Goal: Information Seeking & Learning: Learn about a topic

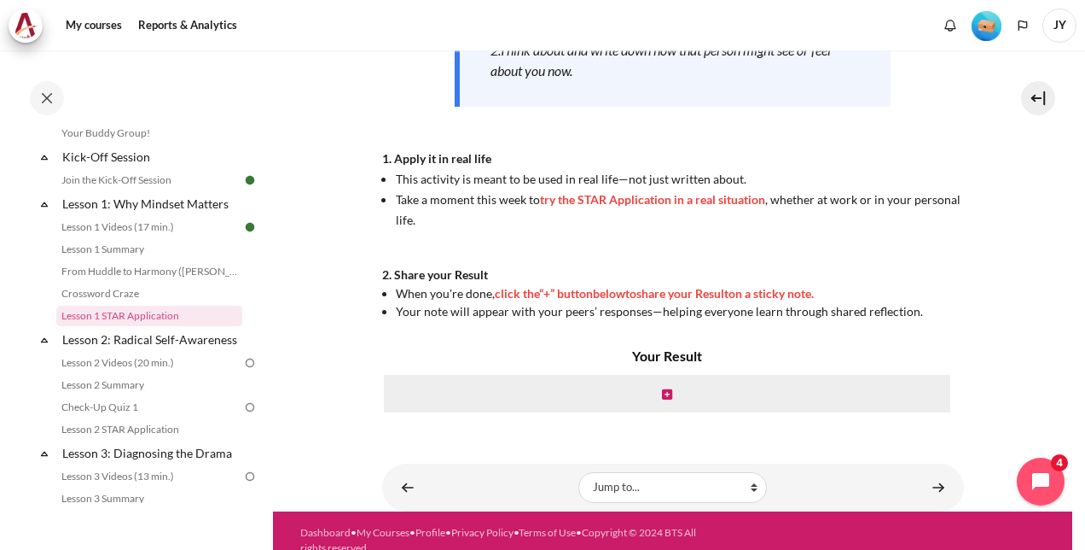
scroll to position [415, 0]
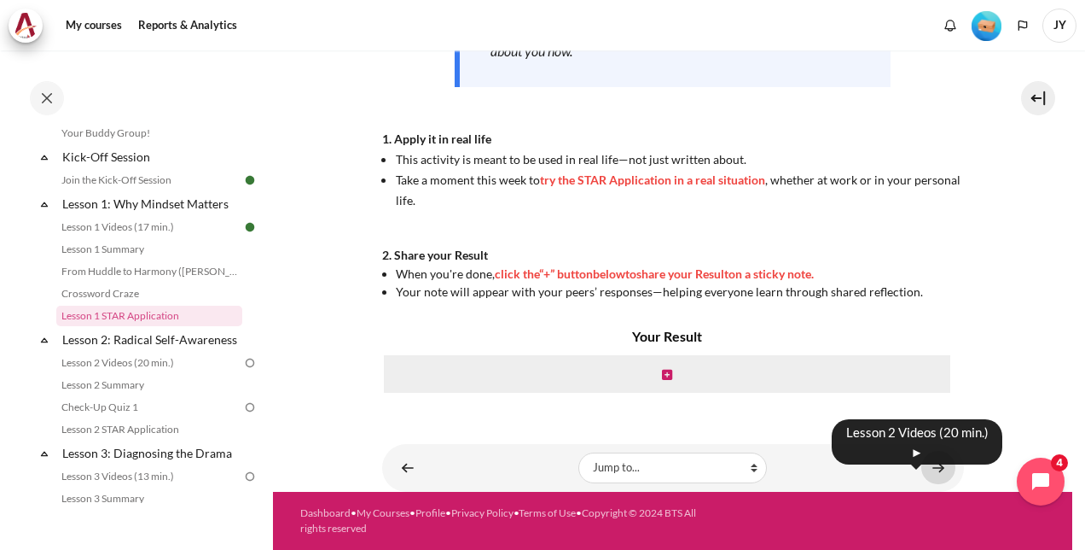
click at [930, 462] on link "Content" at bounding box center [939, 467] width 34 height 33
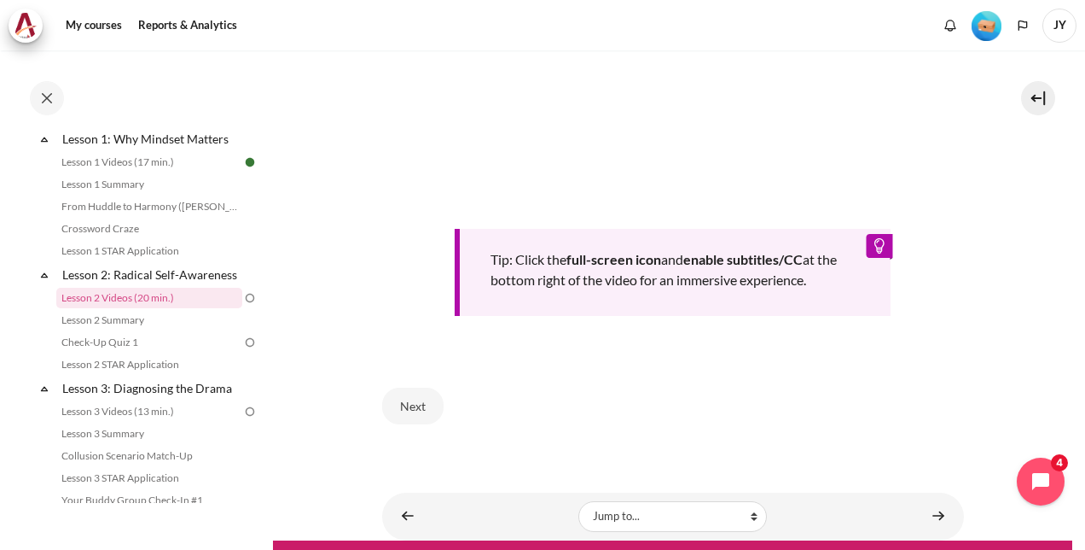
scroll to position [678, 0]
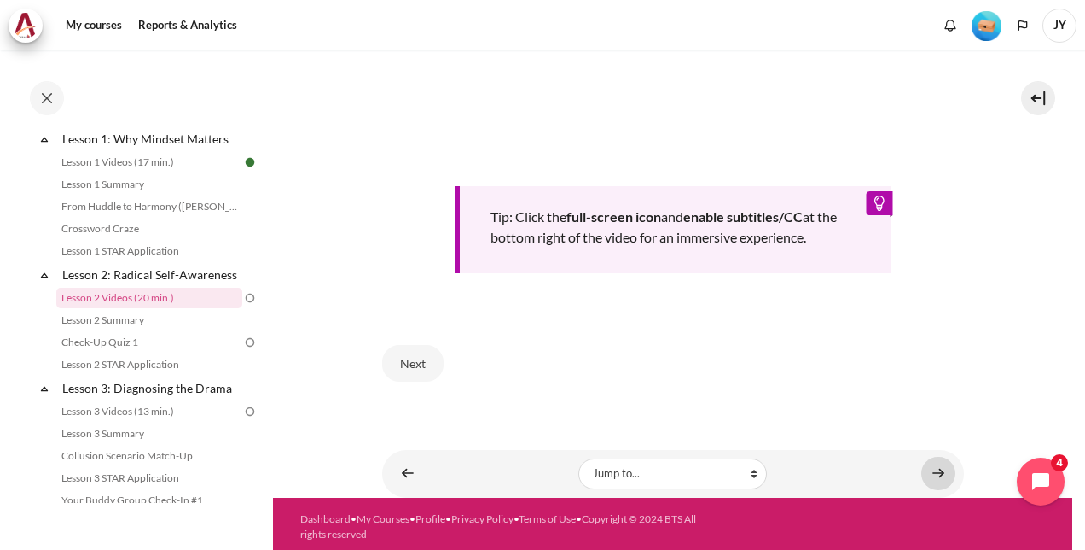
click at [922, 474] on div "Content" at bounding box center [939, 473] width 34 height 20
click at [940, 474] on link "Content" at bounding box center [939, 473] width 34 height 33
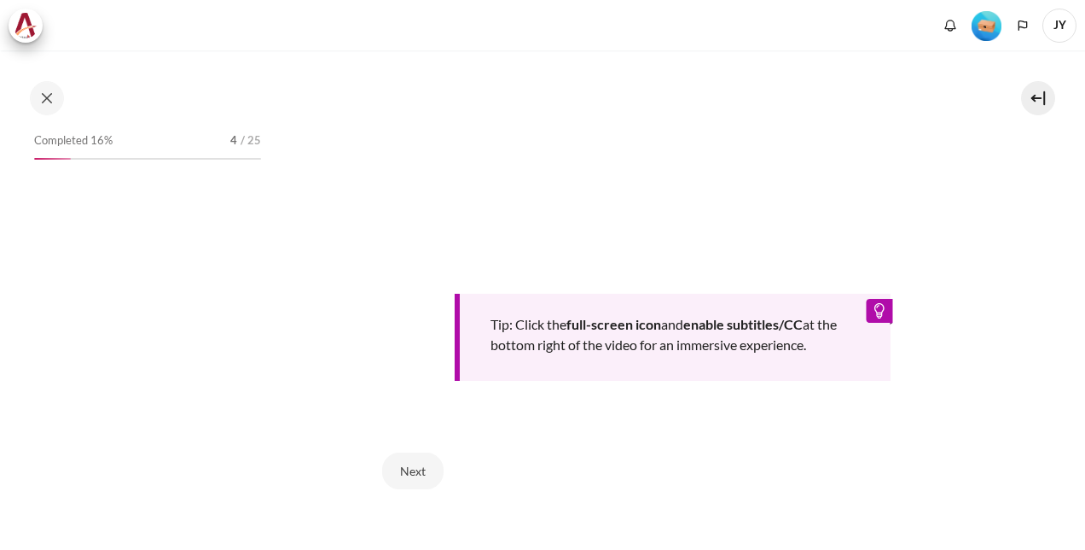
scroll to position [597, 0]
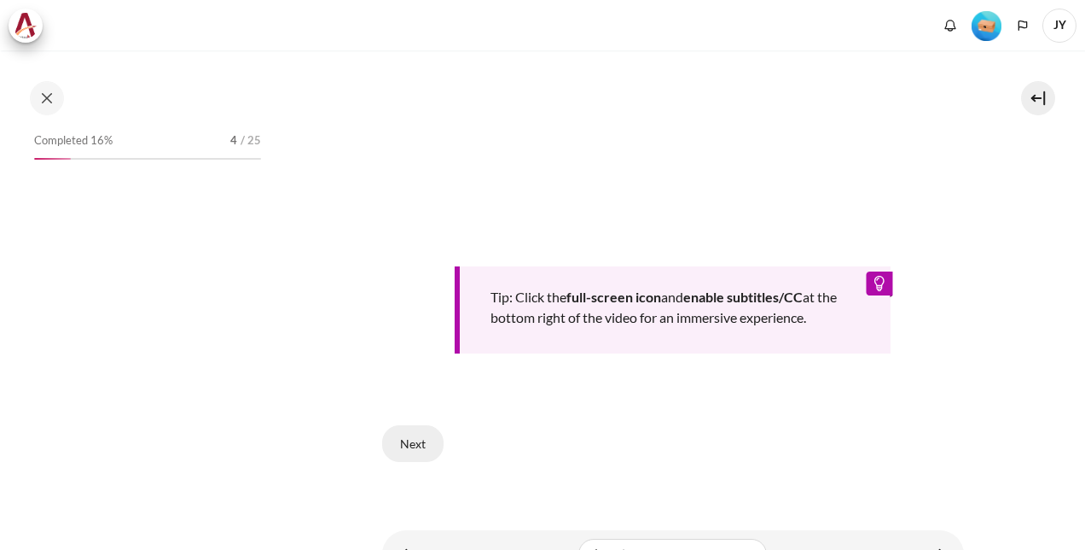
click at [415, 439] on button "Next" at bounding box center [412, 443] width 61 height 36
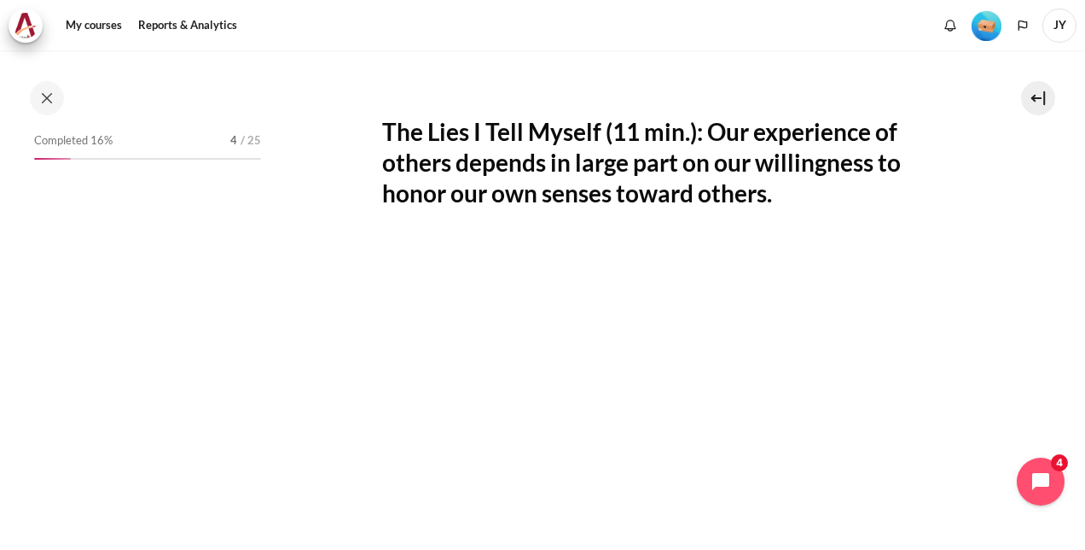
scroll to position [257, 0]
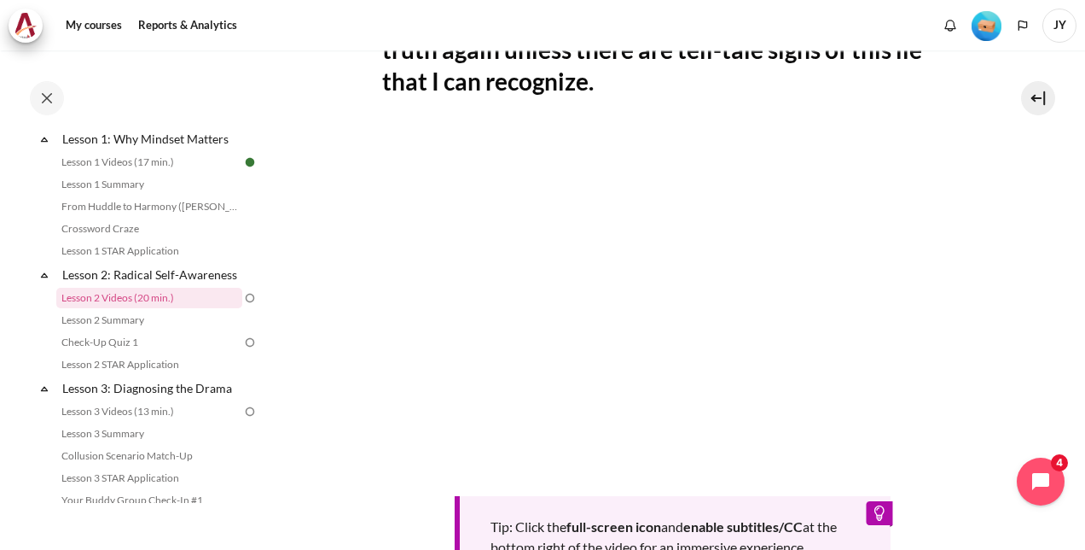
scroll to position [427, 0]
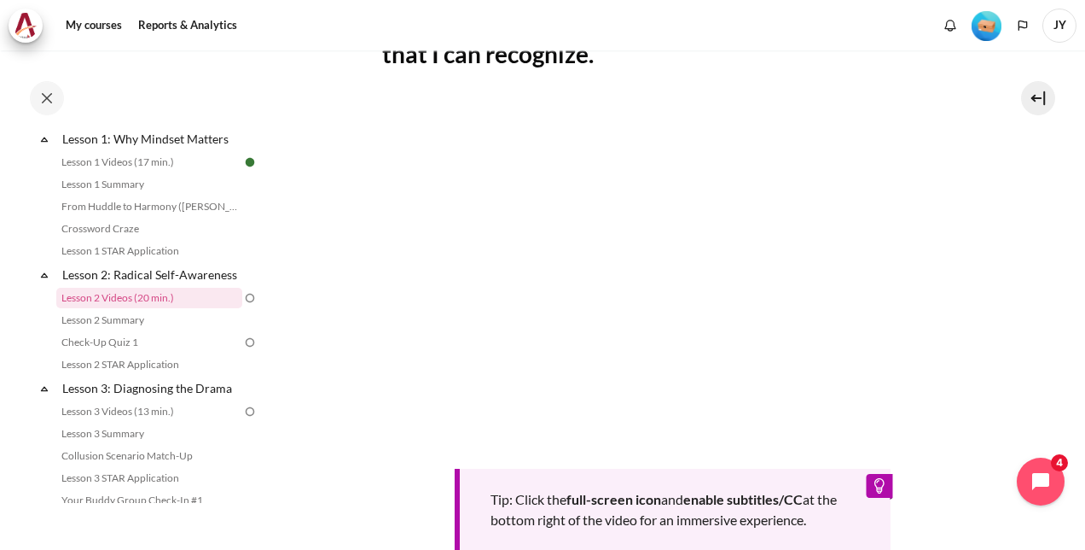
click at [980, 447] on section "My courses SG Batch 2 Lesson 2: Radical Self-Awareness Lesson 2 Videos (20 min.…" at bounding box center [673, 201] width 800 height 1155
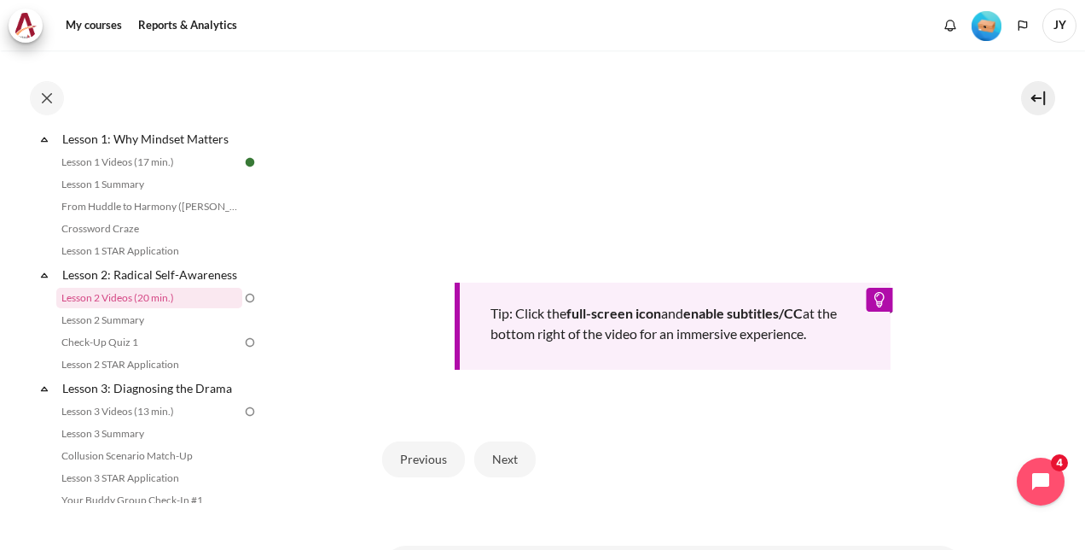
scroll to position [708, 0]
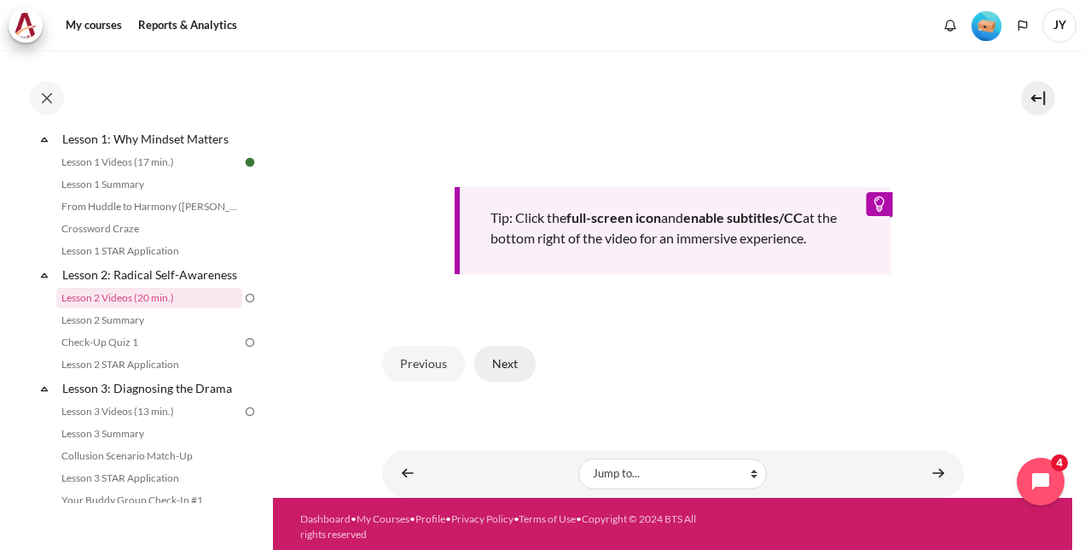
click at [488, 352] on button "Next" at bounding box center [504, 364] width 61 height 36
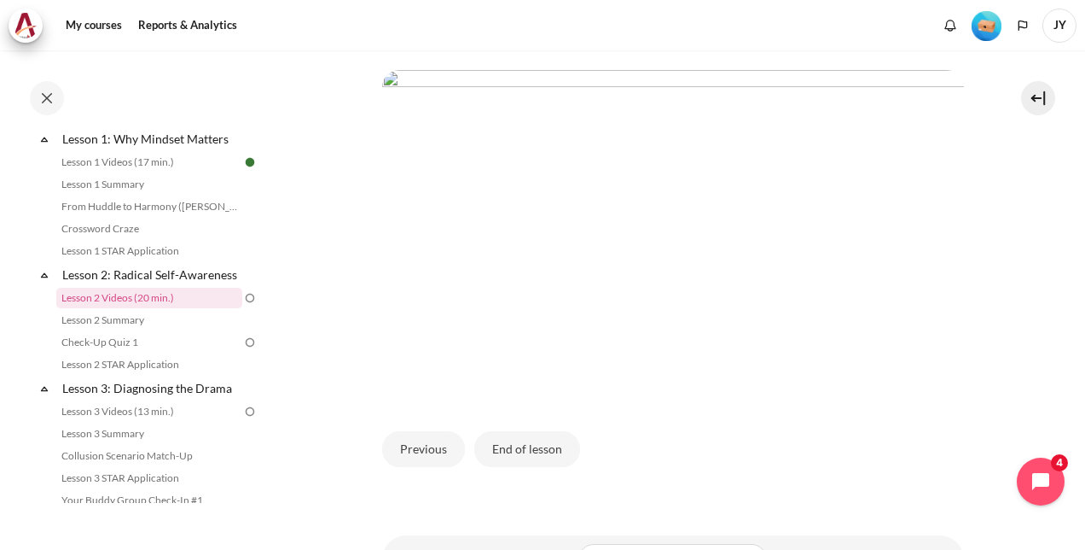
scroll to position [341, 0]
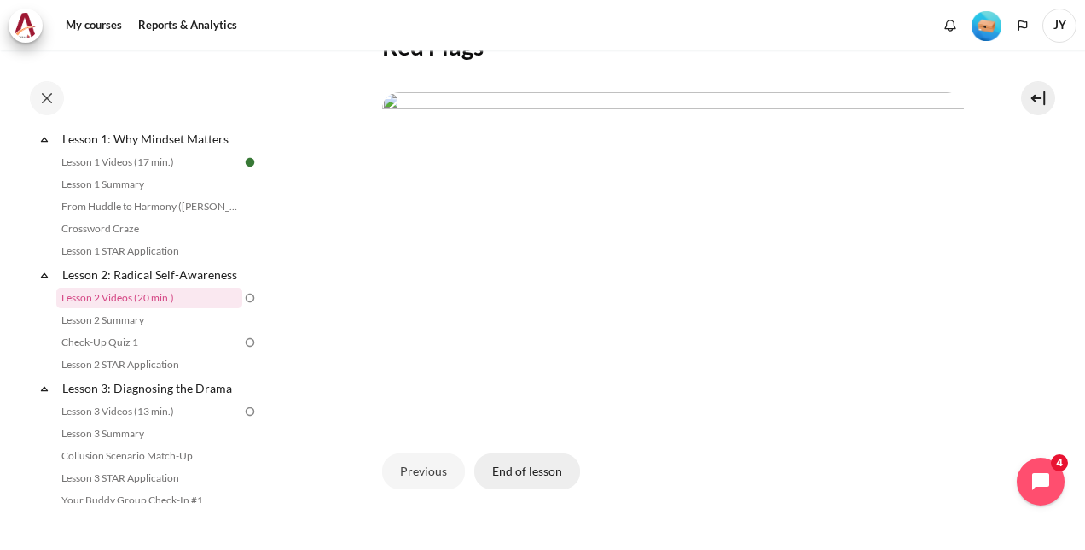
click at [526, 489] on button "End of lesson" at bounding box center [527, 471] width 106 height 36
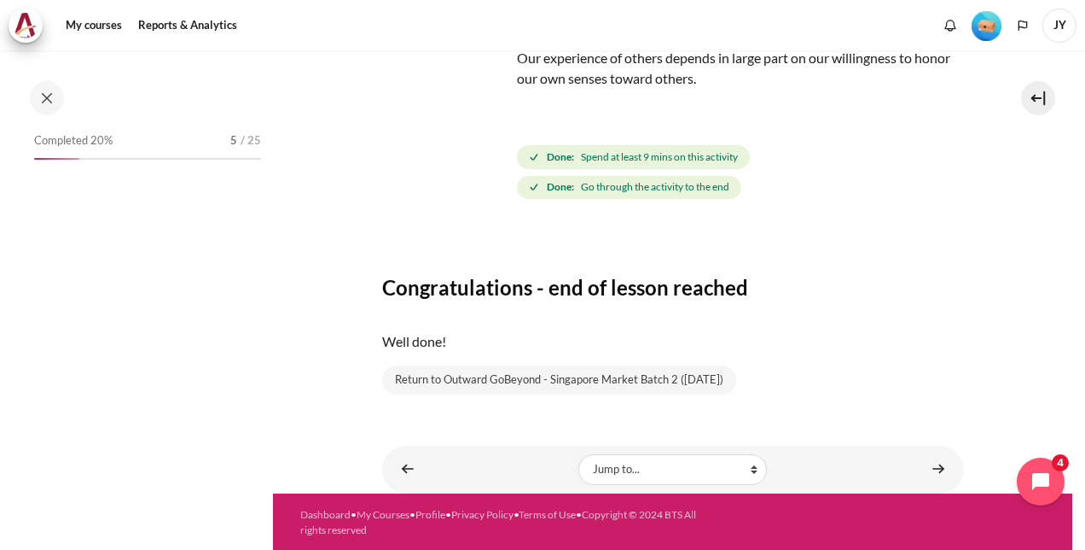
scroll to position [257, 0]
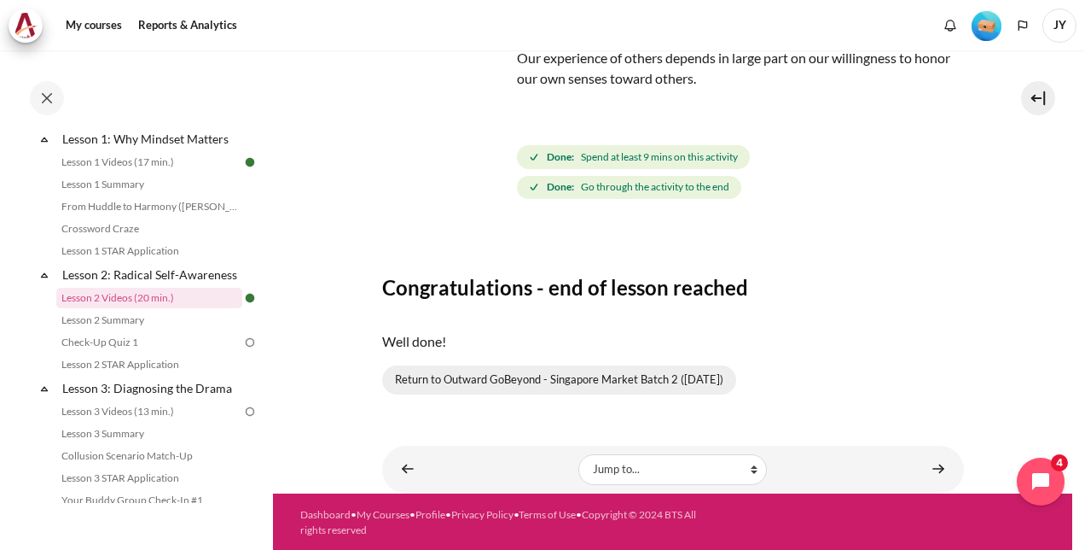
click at [643, 379] on link "Return to Outward GoBeyond - Singapore Market Batch 2 (Sep 2025)" at bounding box center [559, 379] width 354 height 29
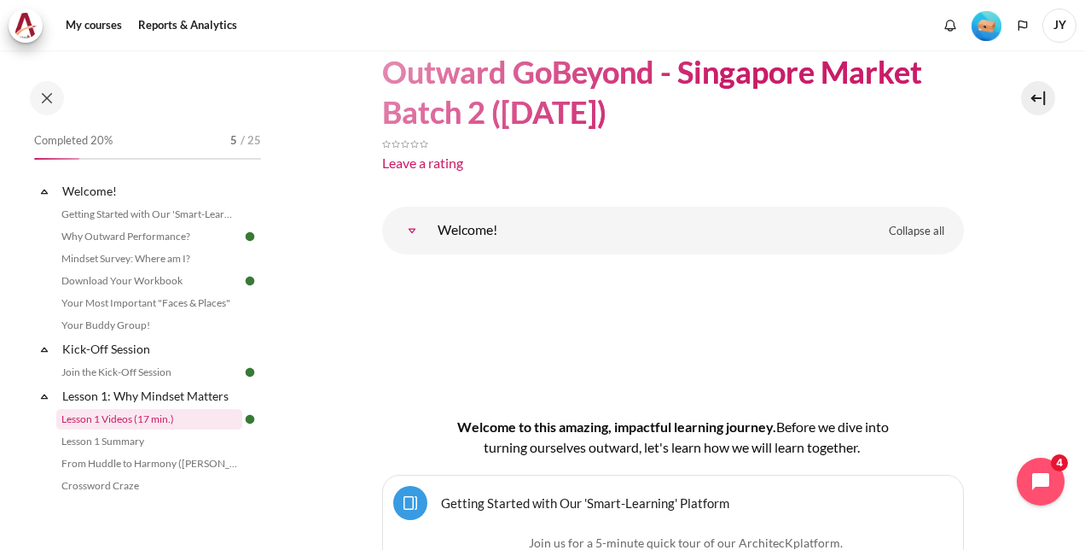
scroll to position [85, 0]
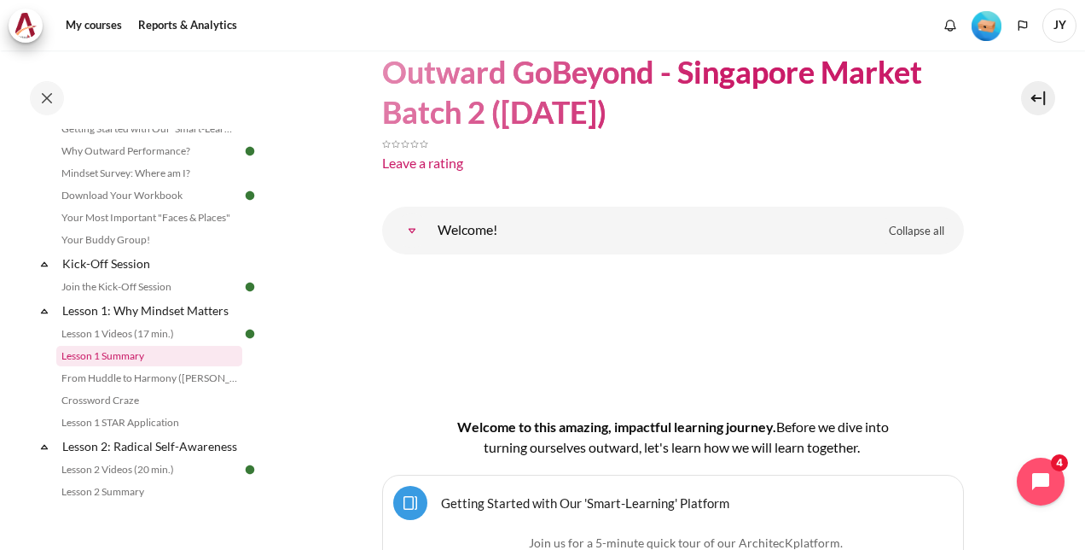
click at [162, 358] on link "Lesson 1 Summary" at bounding box center [149, 356] width 186 height 20
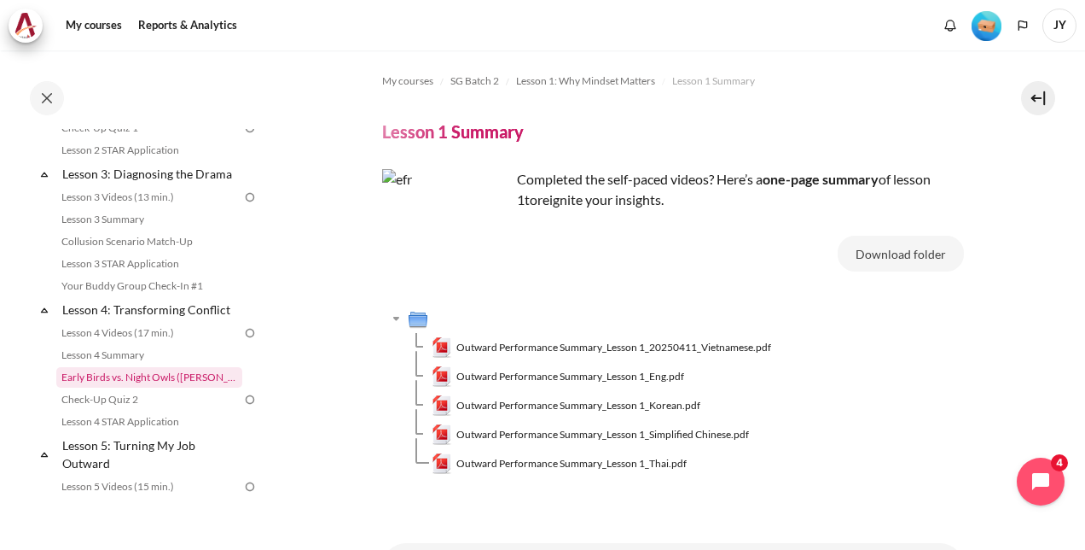
scroll to position [381, 0]
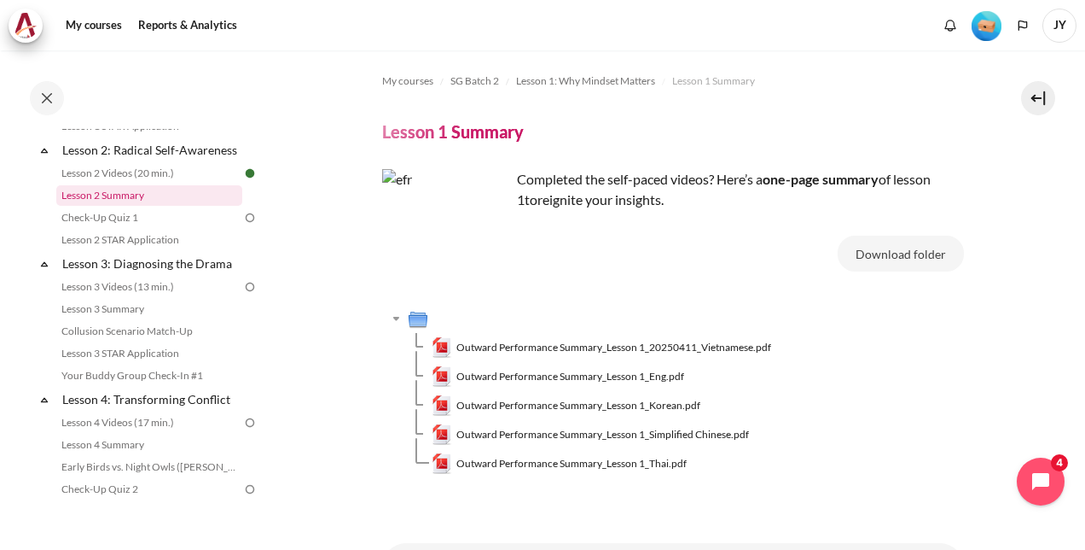
click at [166, 206] on link "Lesson 2 Summary" at bounding box center [149, 195] width 186 height 20
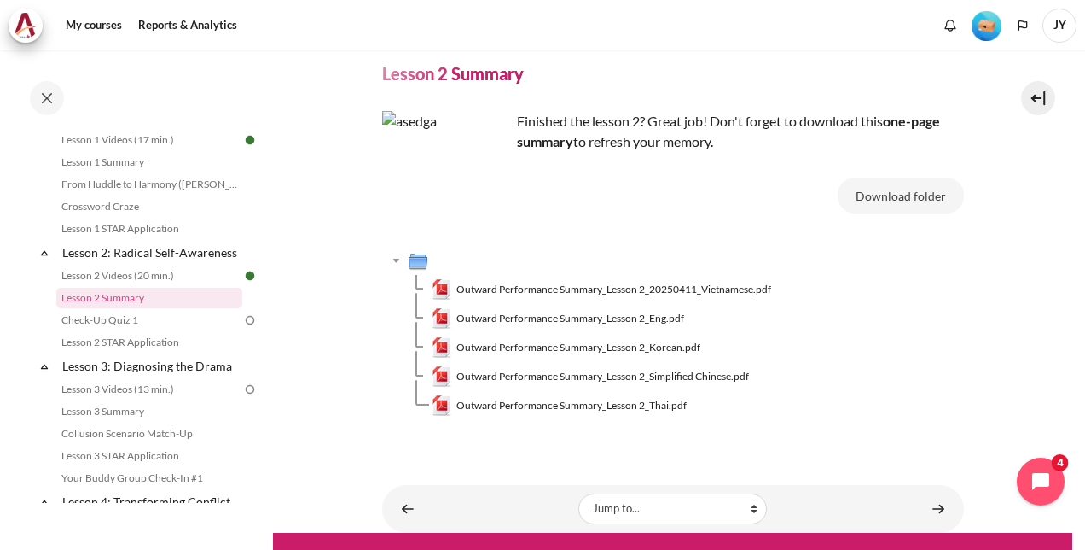
scroll to position [98, 0]
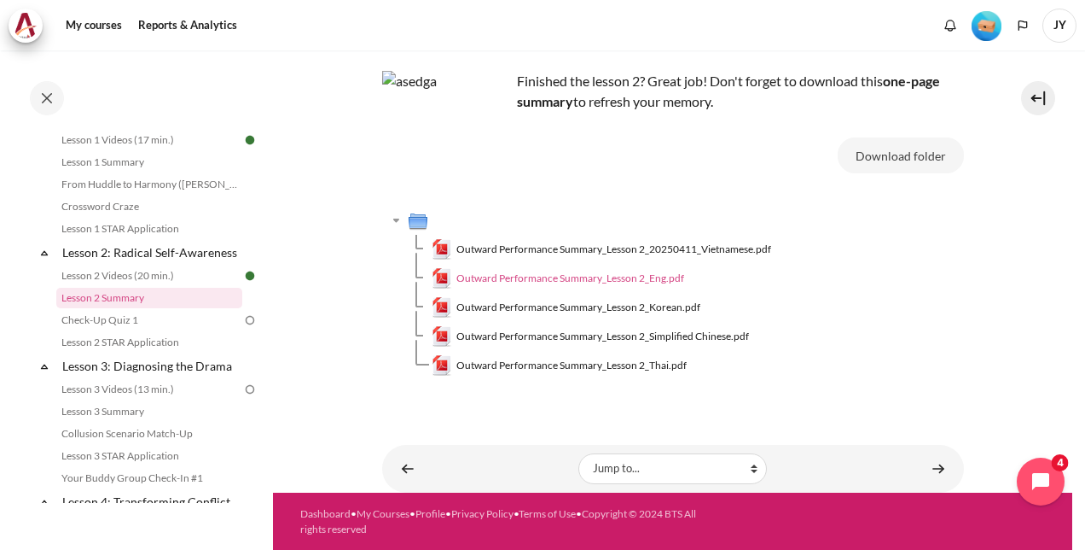
click at [637, 278] on span "Outward Performance Summary_Lesson 2_Eng.pdf" at bounding box center [571, 277] width 228 height 15
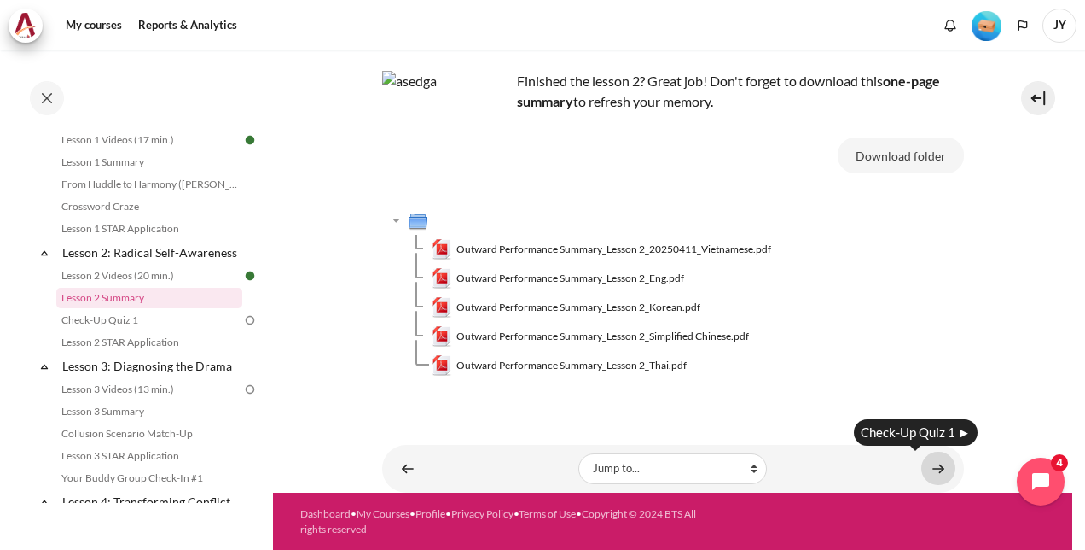
click at [937, 475] on link "Content" at bounding box center [939, 467] width 34 height 33
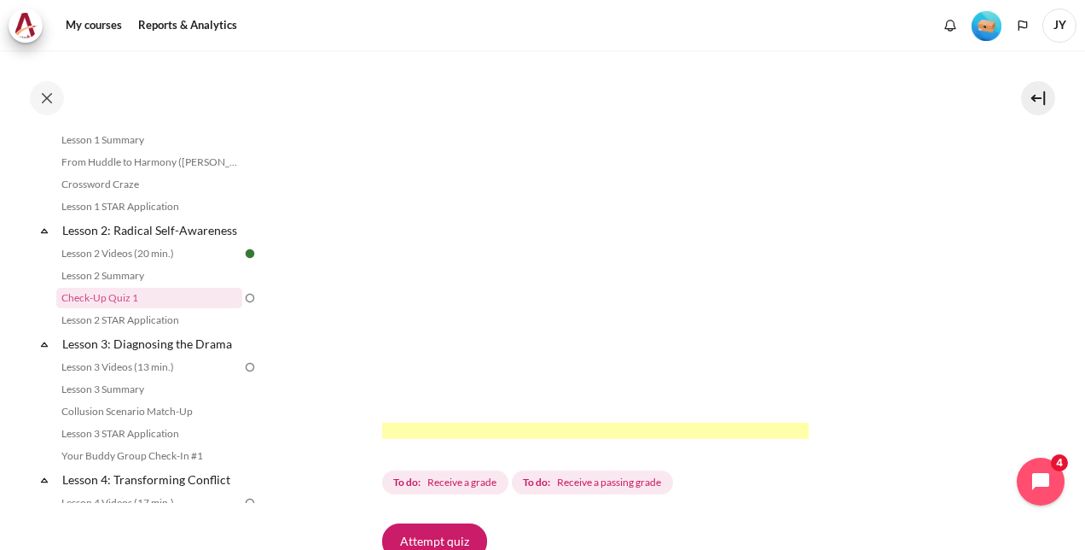
scroll to position [597, 0]
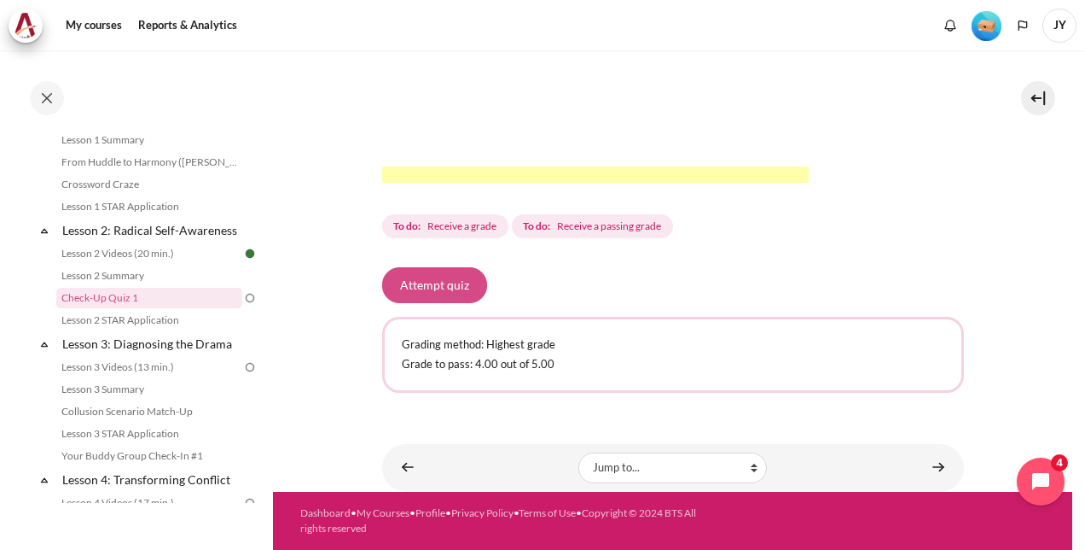
click at [457, 303] on button "Attempt quiz" at bounding box center [434, 285] width 105 height 36
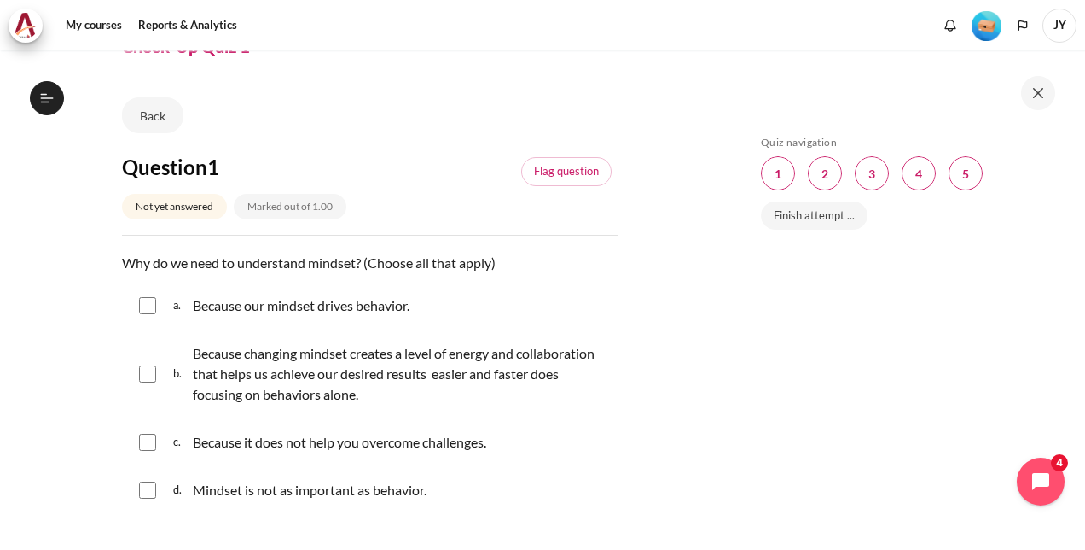
scroll to position [301, 0]
click at [148, 305] on input "Content" at bounding box center [147, 305] width 17 height 17
checkbox input "true"
click at [139, 384] on div "b. Because changing mindset creates a level of energy and collaboration that he…" at bounding box center [370, 373] width 497 height 85
click at [152, 372] on input "Content" at bounding box center [147, 373] width 17 height 17
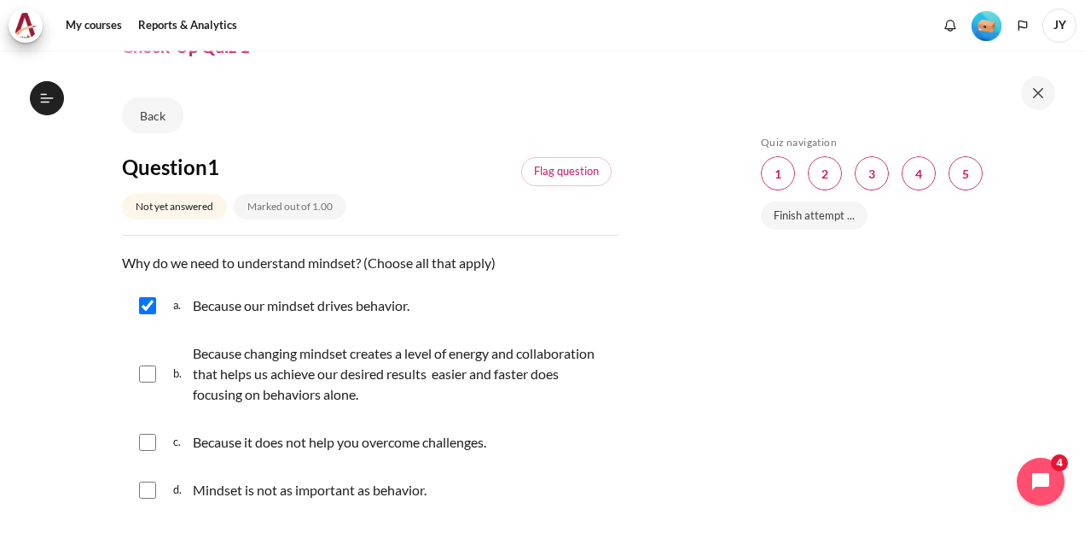
checkbox input "true"
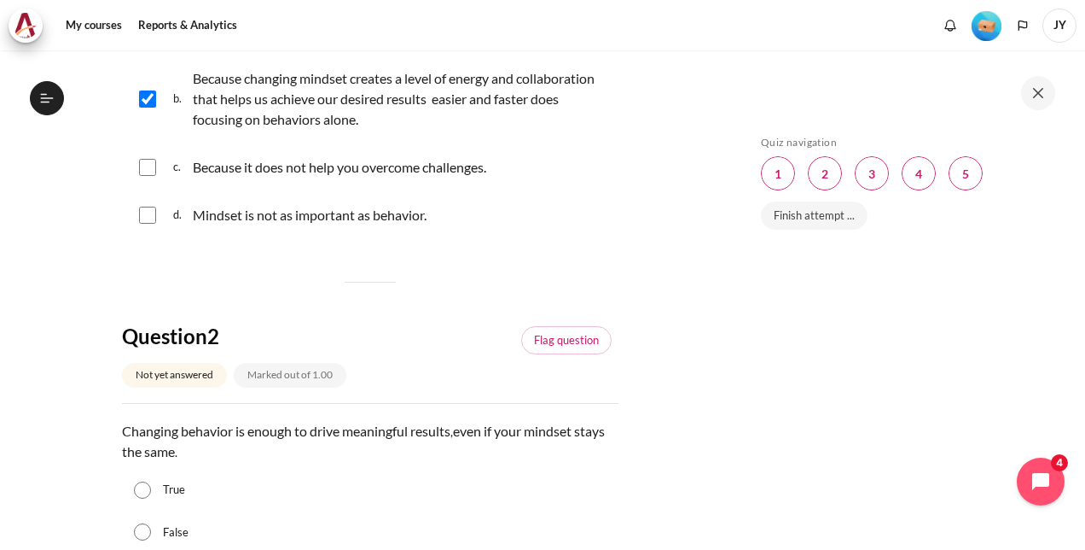
scroll to position [512, 0]
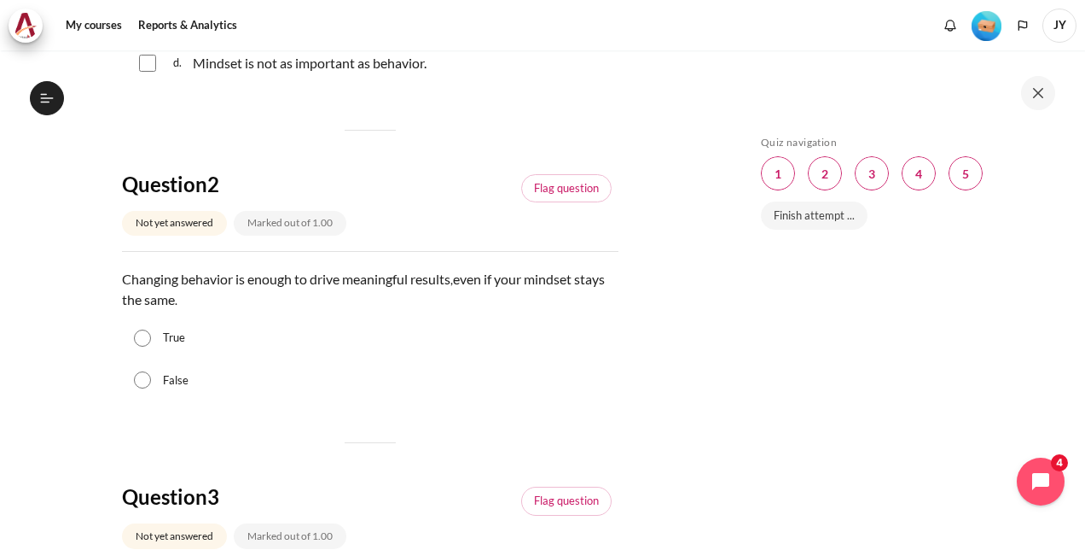
click at [145, 379] on input "False" at bounding box center [142, 379] width 17 height 17
radio input "true"
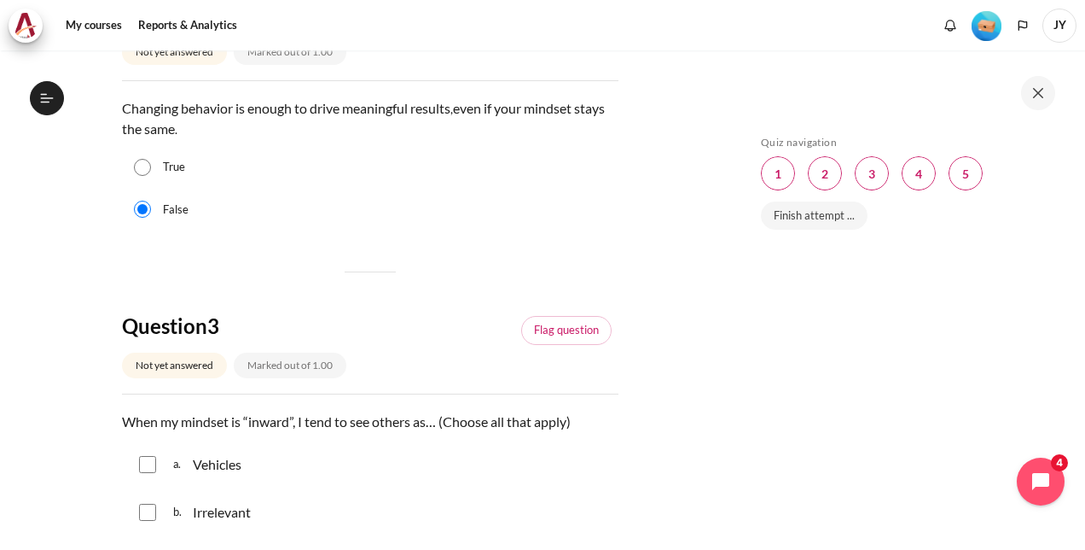
scroll to position [768, 0]
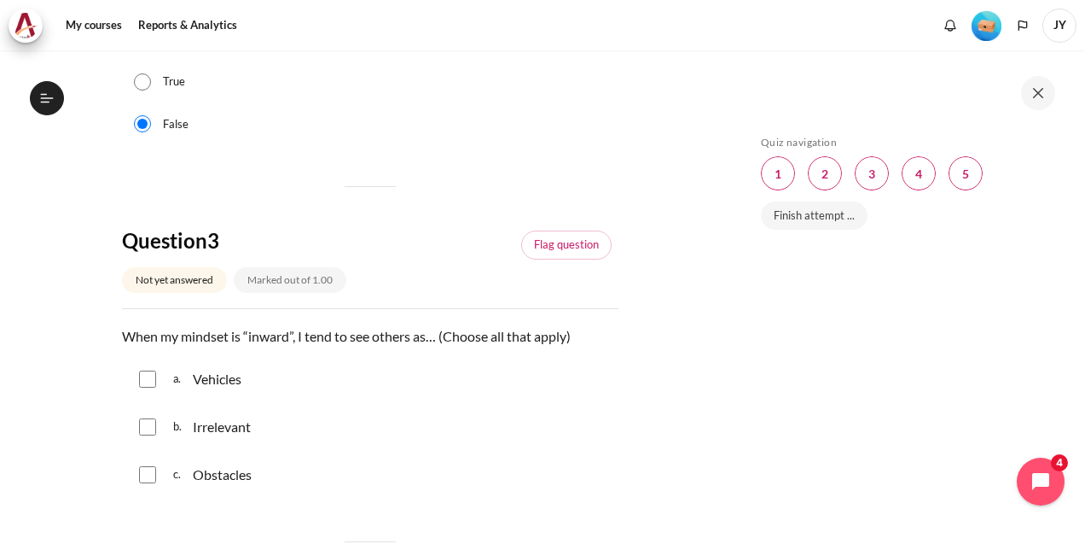
click at [142, 475] on input "Content" at bounding box center [147, 474] width 17 height 17
checkbox input "true"
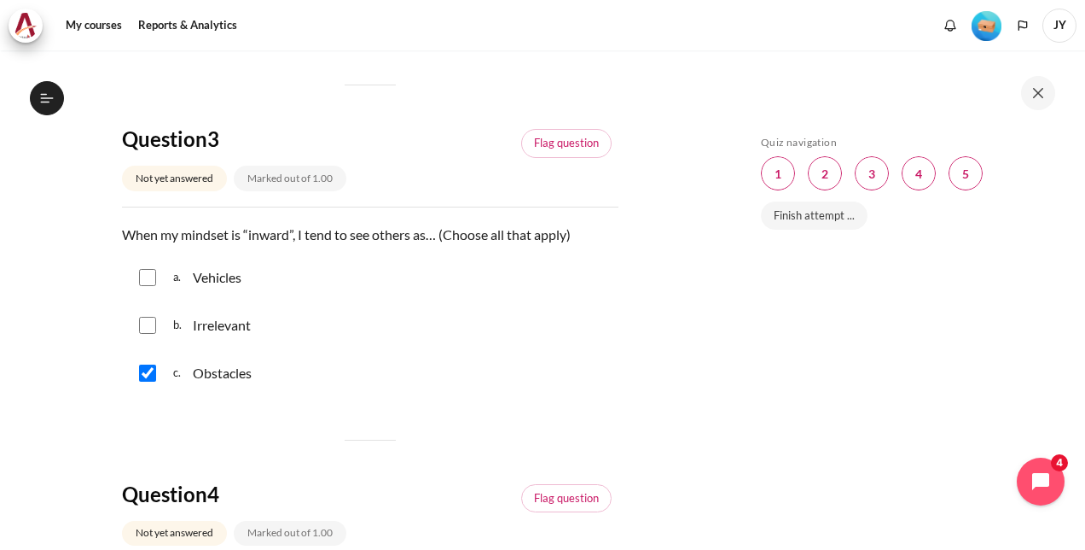
scroll to position [853, 0]
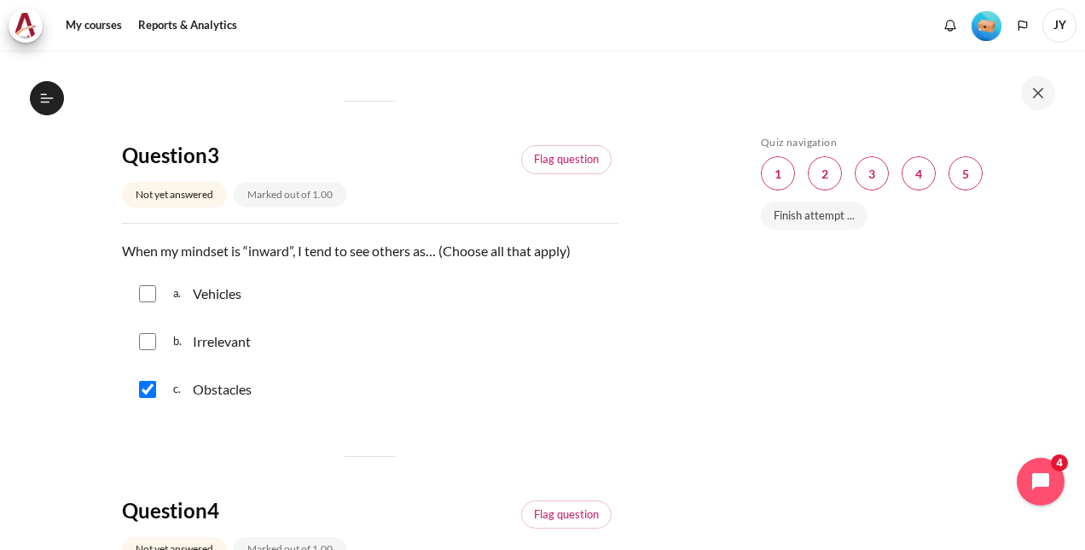
drag, startPoint x: 659, startPoint y: 295, endPoint x: 252, endPoint y: 341, distance: 409.6
click at [658, 296] on section "My courses SG Batch 2 Lesson 2: Radical Self-Awareness Check-Up Quiz 1 Check-Up…" at bounding box center [370, 332] width 714 height 2271
click at [142, 333] on input "Content" at bounding box center [147, 341] width 17 height 17
checkbox input "true"
click at [142, 297] on input "Content" at bounding box center [147, 293] width 17 height 17
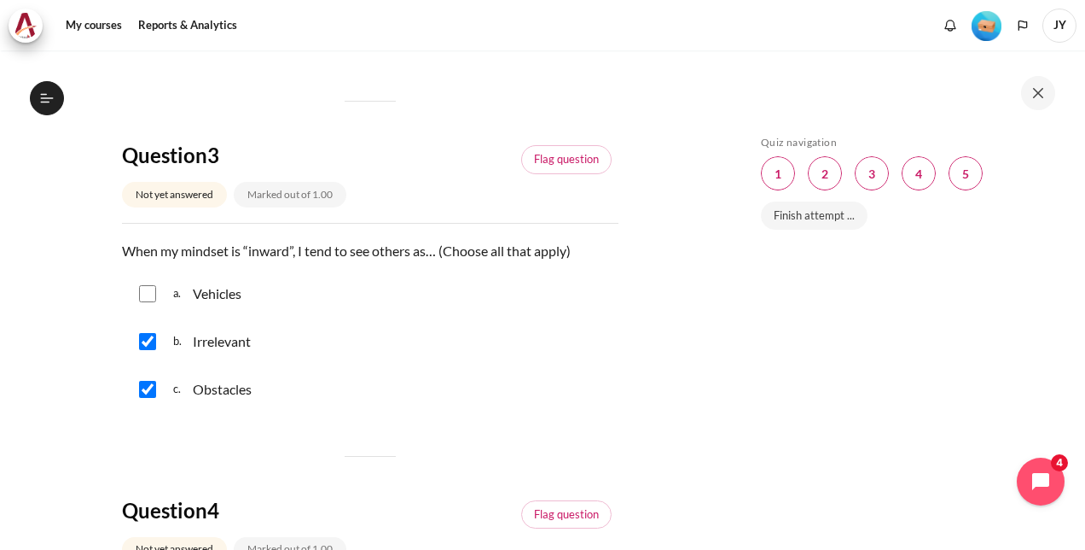
checkbox input "true"
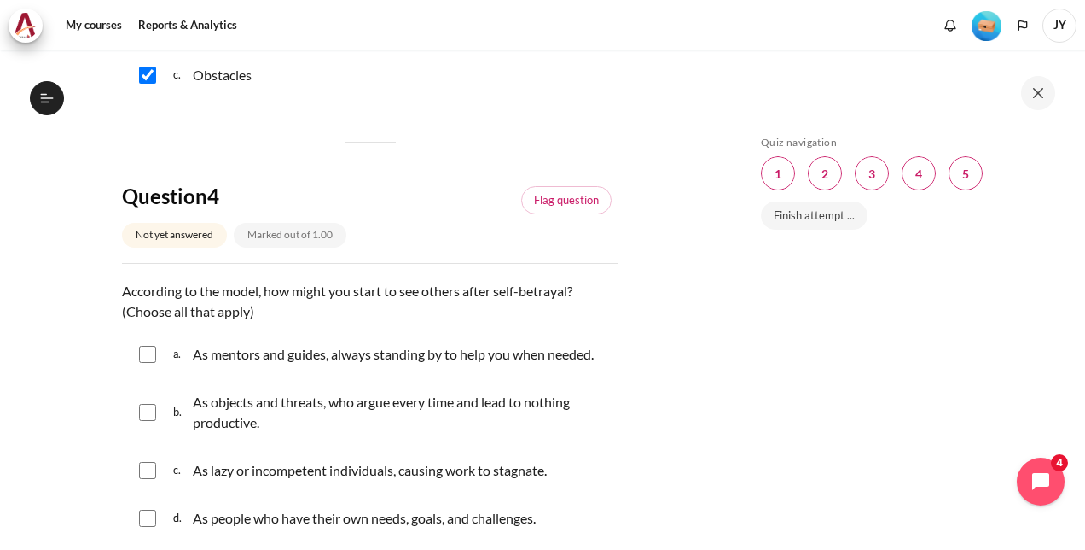
scroll to position [1195, 0]
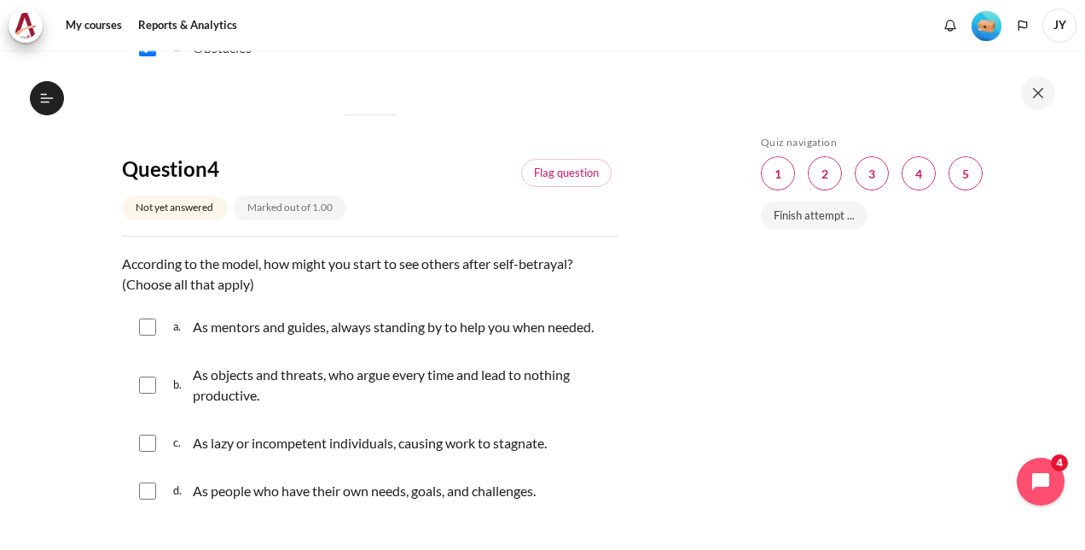
click at [148, 381] on input "Content" at bounding box center [147, 384] width 17 height 17
checkbox input "true"
click at [151, 441] on input "Content" at bounding box center [147, 442] width 17 height 17
checkbox input "true"
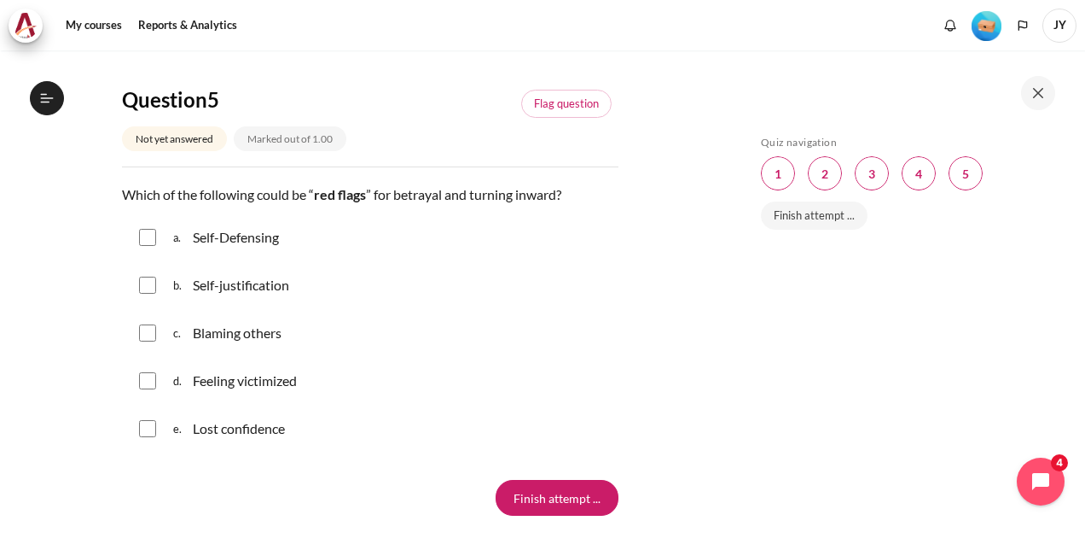
click at [148, 282] on input "Content" at bounding box center [147, 284] width 17 height 17
checkbox input "true"
click at [142, 233] on input "Content" at bounding box center [147, 237] width 17 height 17
checkbox input "true"
click at [145, 329] on input "Content" at bounding box center [147, 332] width 17 height 17
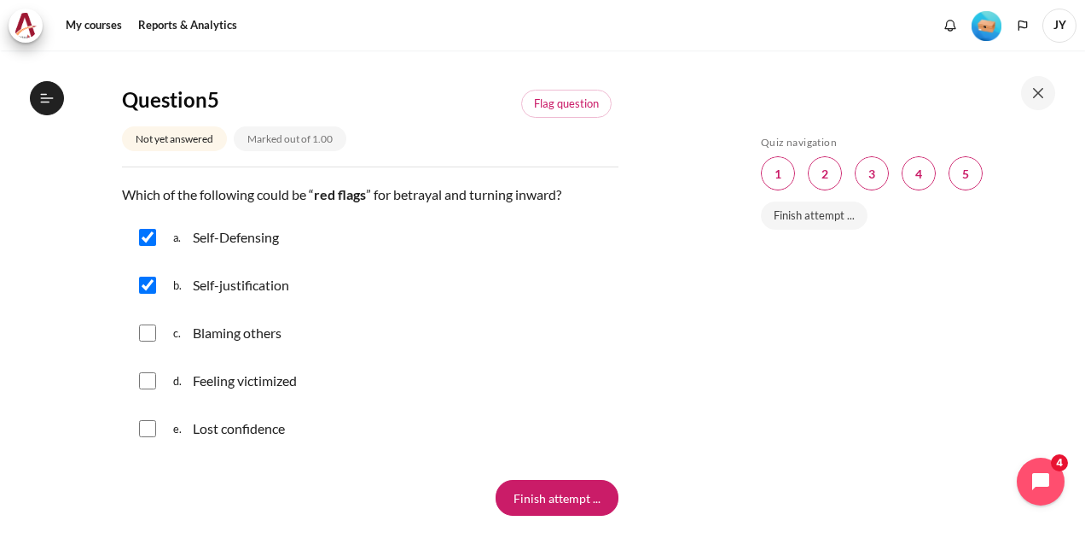
checkbox input "true"
click at [147, 373] on input "Content" at bounding box center [147, 380] width 17 height 17
checkbox input "true"
click at [234, 239] on p "Self-Defensing" at bounding box center [236, 237] width 86 height 20
checkbox input "false"
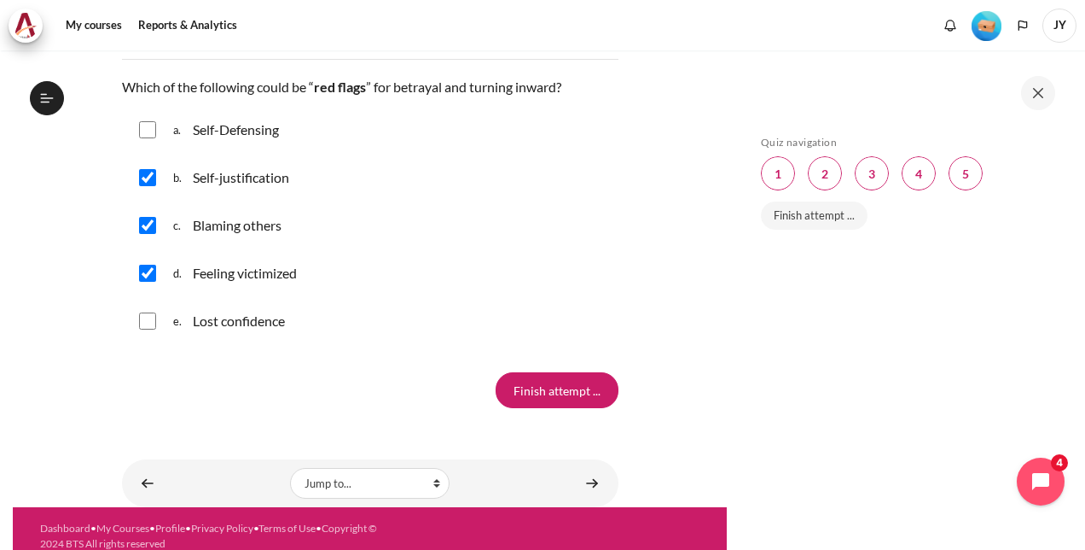
scroll to position [1827, 0]
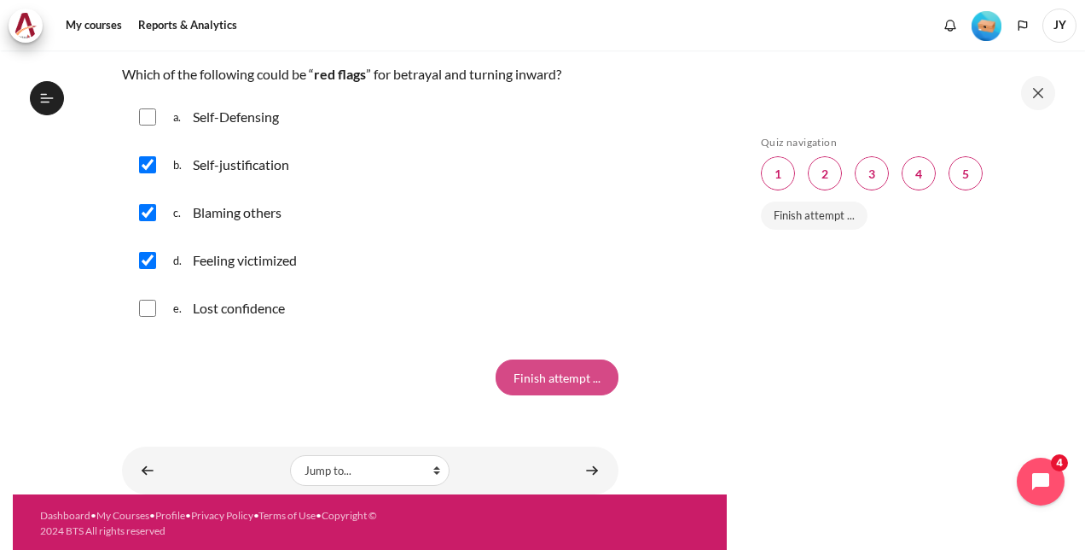
click at [550, 377] on input "Finish attempt ..." at bounding box center [557, 377] width 123 height 36
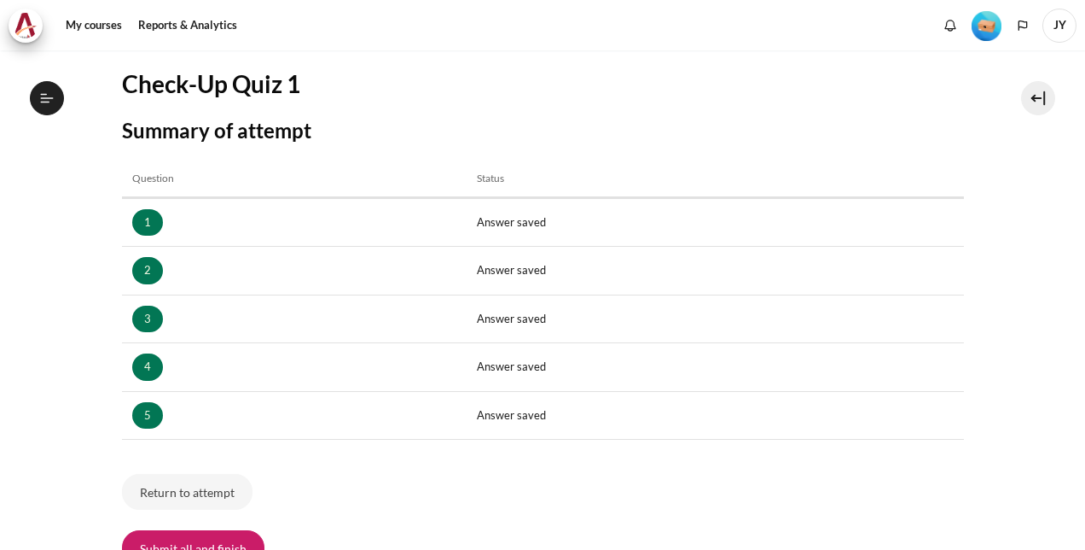
scroll to position [325, 0]
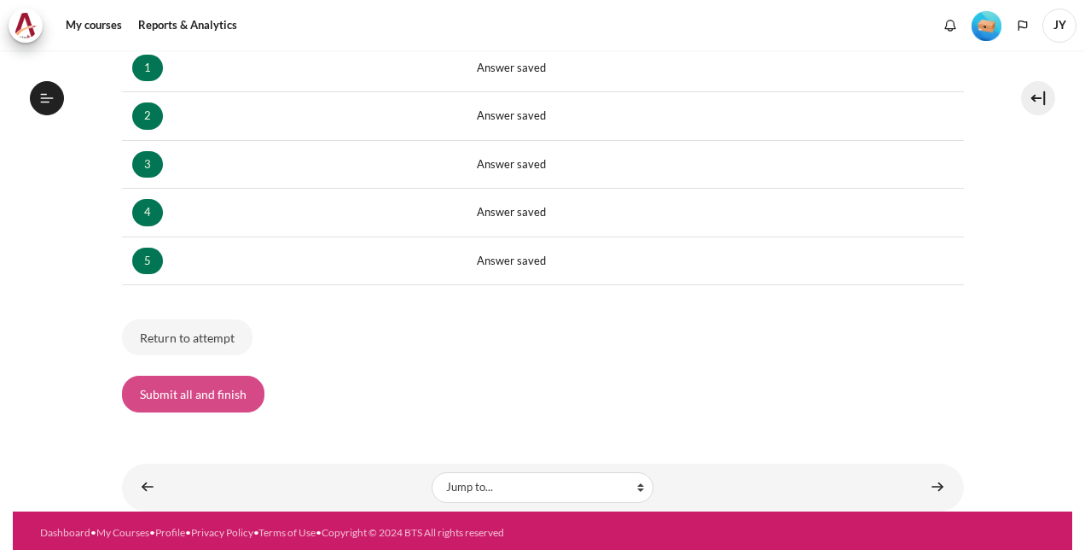
click at [241, 389] on button "Submit all and finish" at bounding box center [193, 393] width 142 height 36
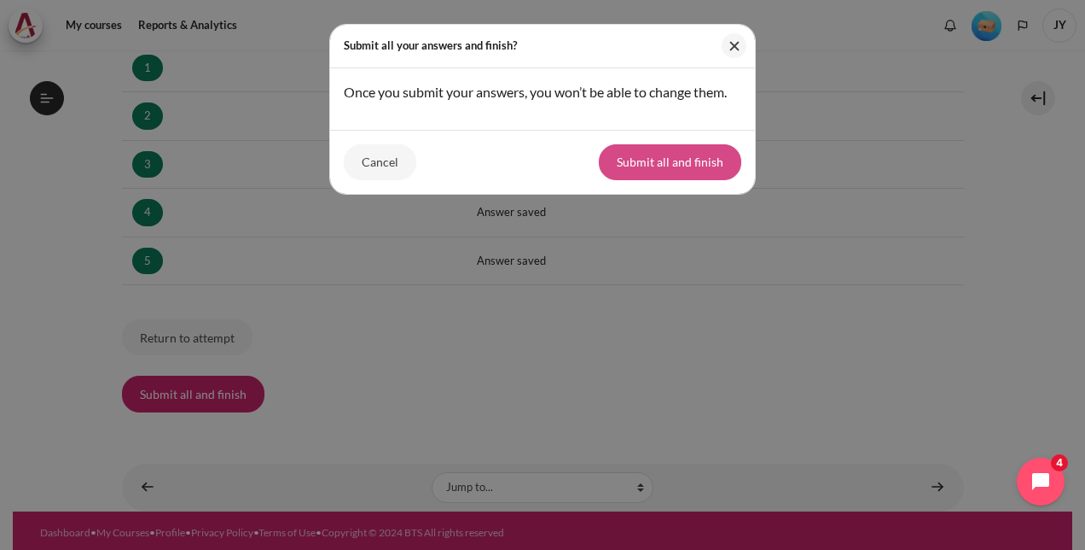
click at [671, 155] on button "Submit all and finish" at bounding box center [670, 162] width 142 height 36
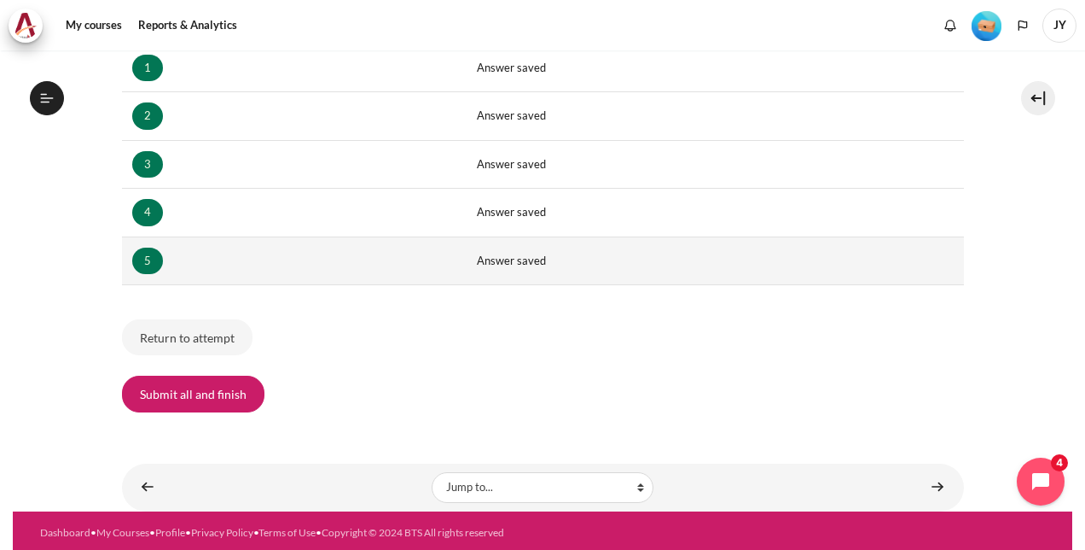
scroll to position [0, 0]
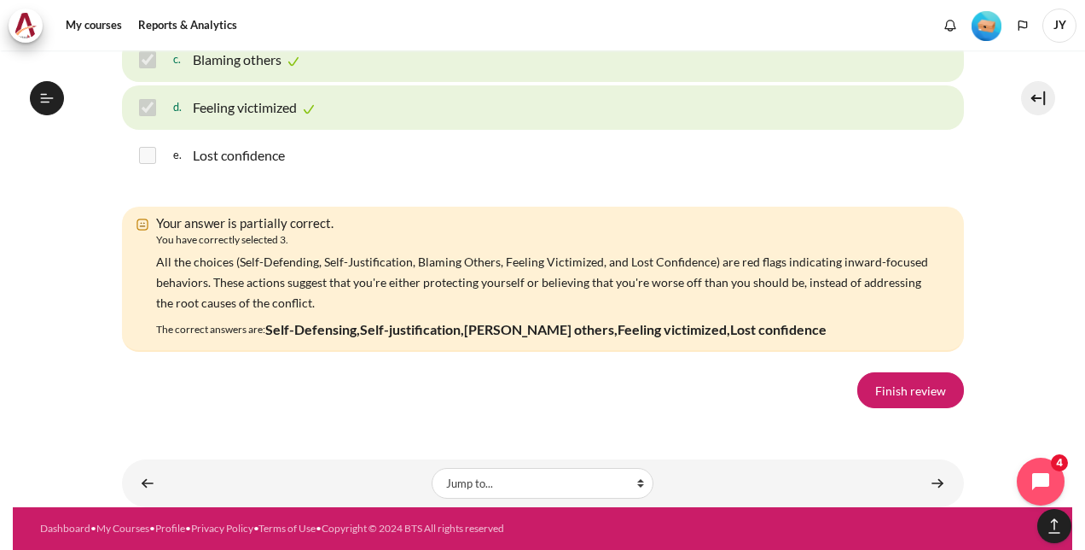
scroll to position [2971, 0]
click at [895, 394] on link "Finish review" at bounding box center [911, 390] width 107 height 36
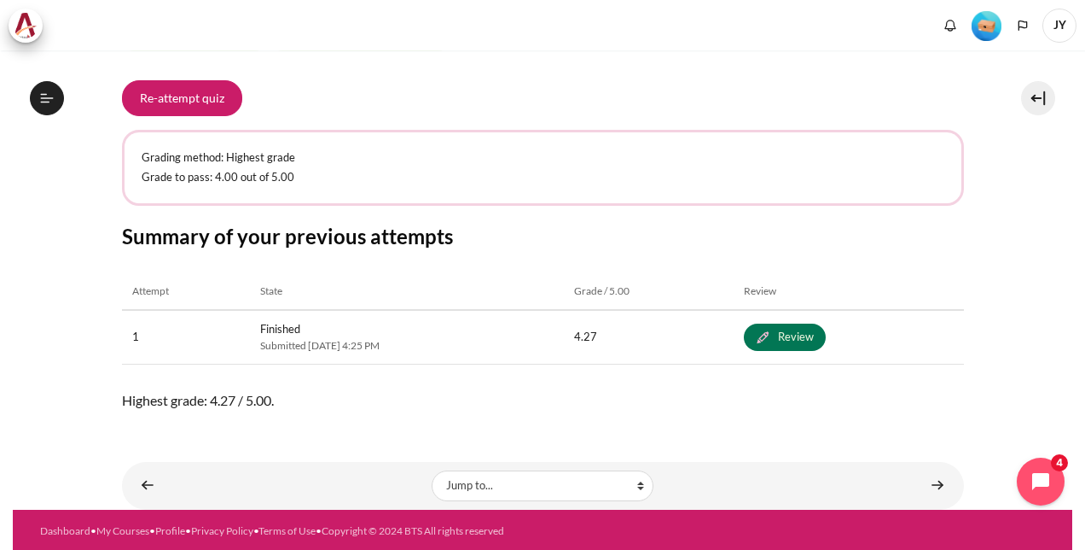
scroll to position [301, 0]
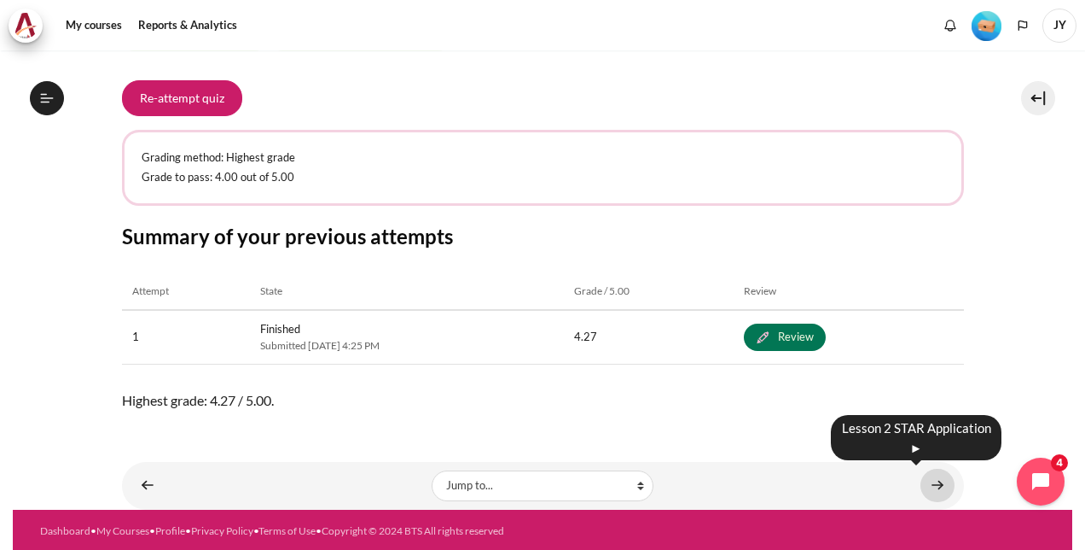
click at [933, 487] on link "Content" at bounding box center [938, 484] width 34 height 33
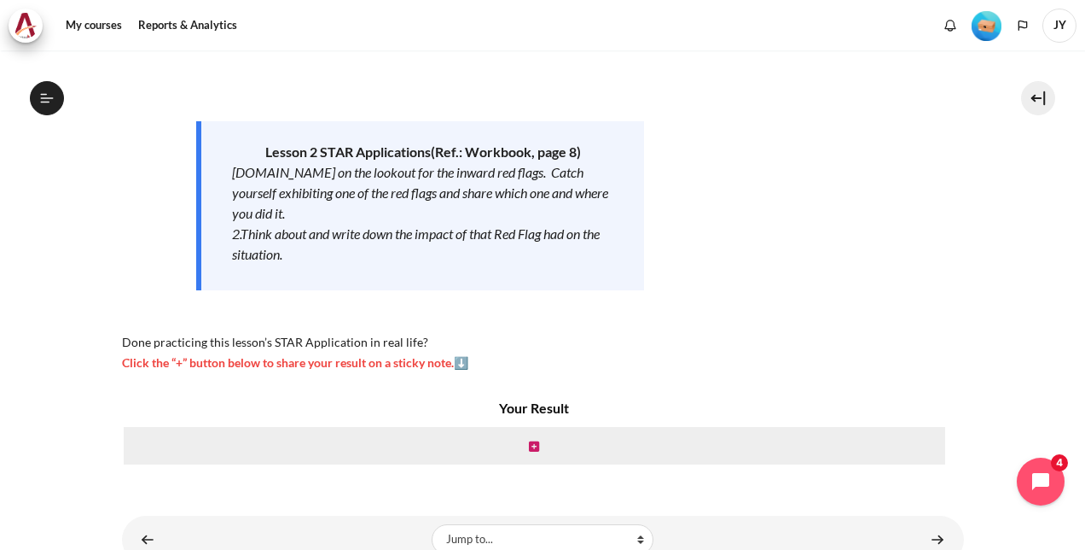
scroll to position [268, 0]
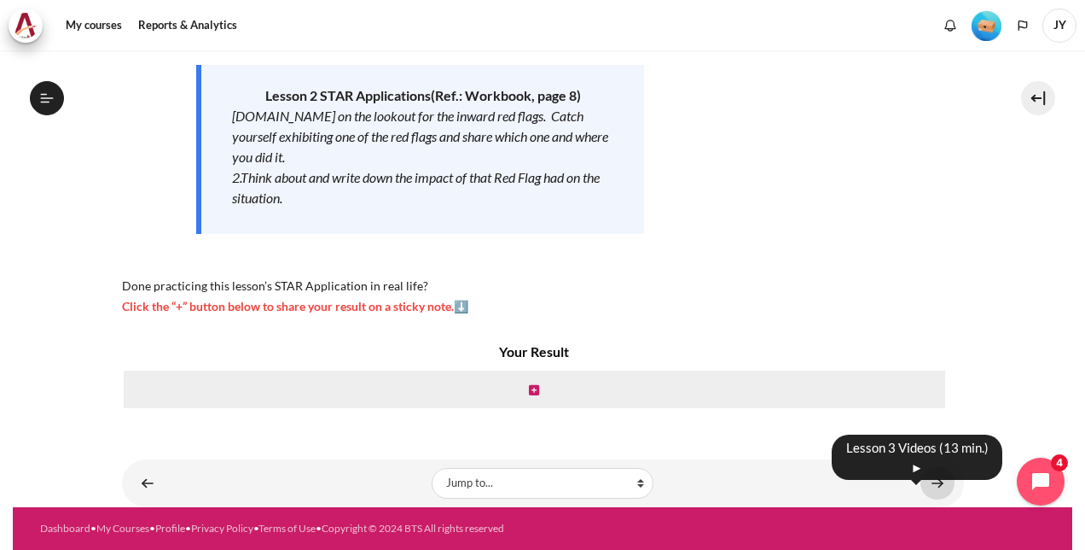
click at [936, 488] on link "Content" at bounding box center [938, 482] width 34 height 33
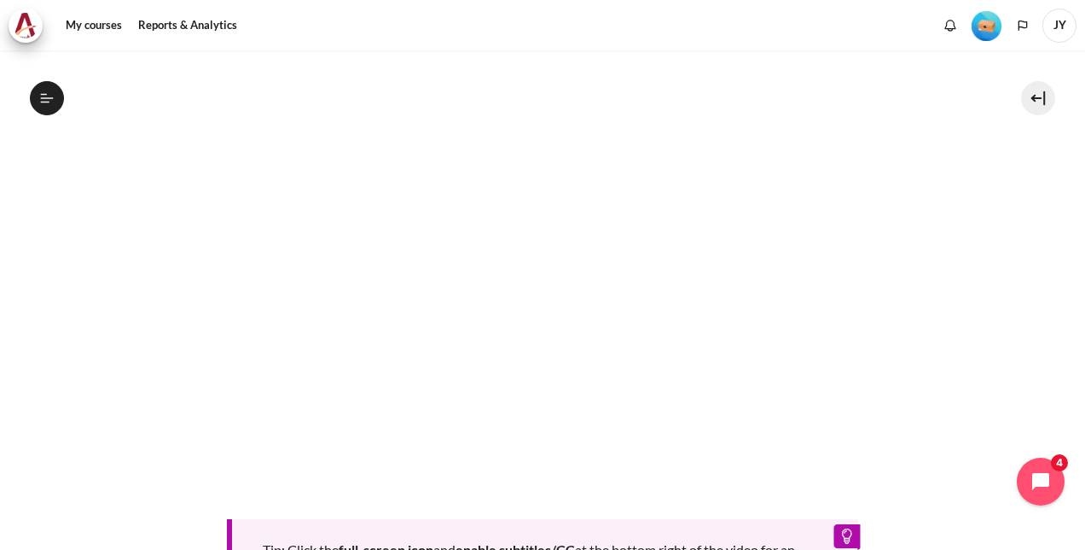
scroll to position [370, 0]
